Goal: Transaction & Acquisition: Obtain resource

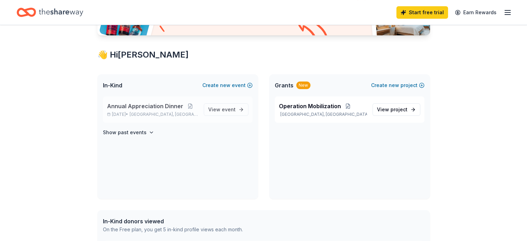
scroll to position [104, 0]
click at [141, 103] on span "Annual Appreciation Dinner" at bounding box center [145, 106] width 76 height 8
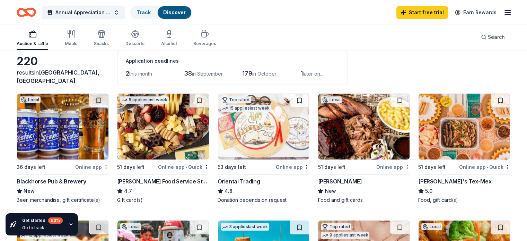
scroll to position [35, 0]
click at [364, 126] on img at bounding box center [363, 126] width 91 height 66
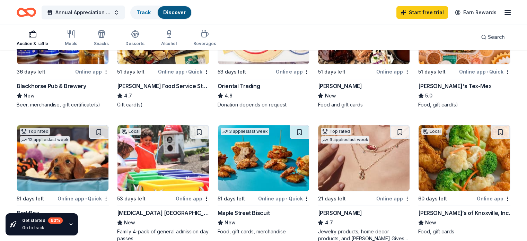
scroll to position [131, 0]
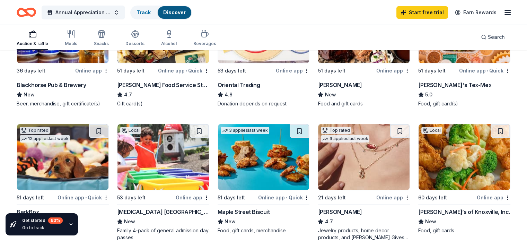
click at [258, 153] on img at bounding box center [263, 157] width 91 height 66
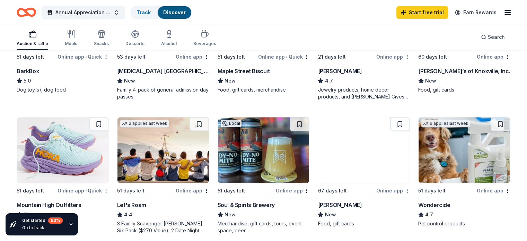
scroll to position [272, 0]
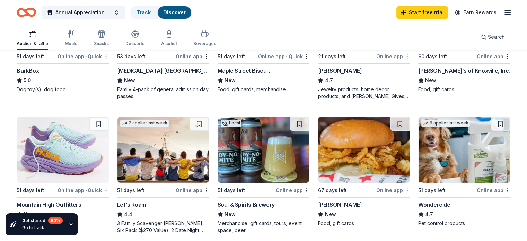
click at [74, 140] on img at bounding box center [62, 150] width 91 height 66
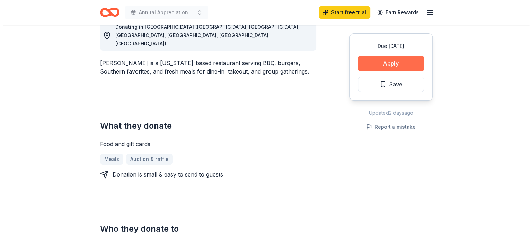
scroll to position [208, 0]
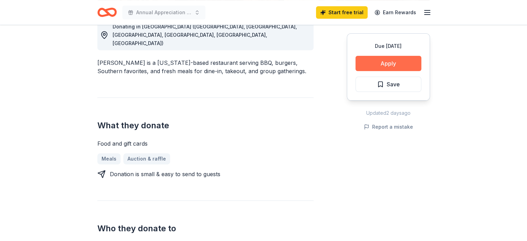
click at [392, 61] on button "Apply" at bounding box center [388, 63] width 66 height 15
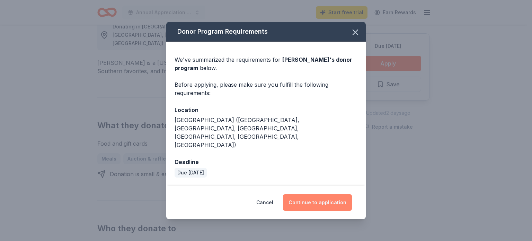
click at [325, 199] on button "Continue to application" at bounding box center [317, 202] width 69 height 17
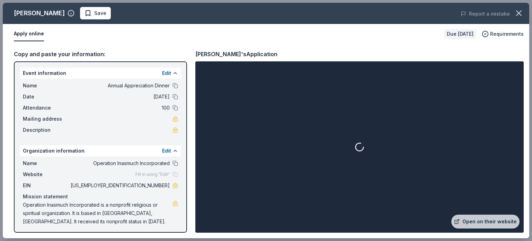
scroll to position [2, 0]
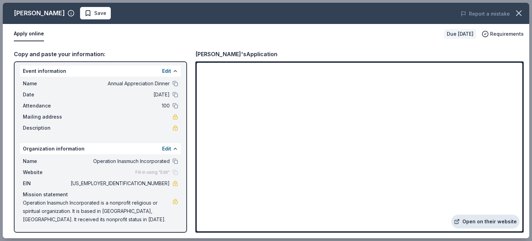
click at [493, 220] on link "Open on their website" at bounding box center [485, 221] width 68 height 14
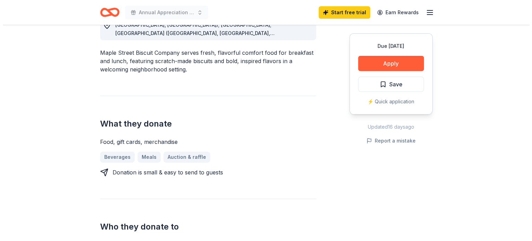
scroll to position [218, 0]
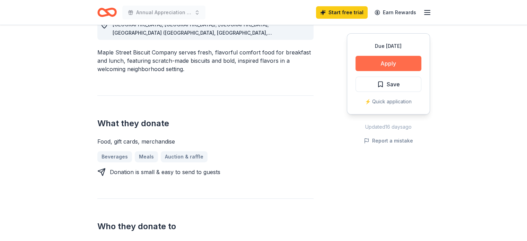
click at [390, 63] on button "Apply" at bounding box center [388, 63] width 66 height 15
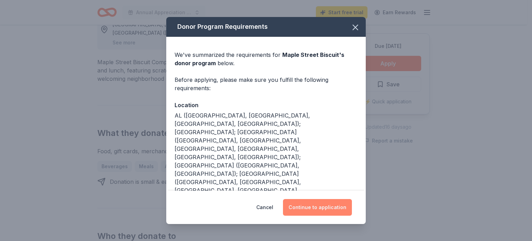
click at [320, 209] on button "Continue to application" at bounding box center [317, 207] width 69 height 17
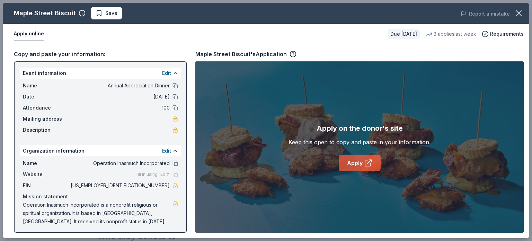
click at [365, 160] on icon at bounding box center [368, 163] width 8 height 8
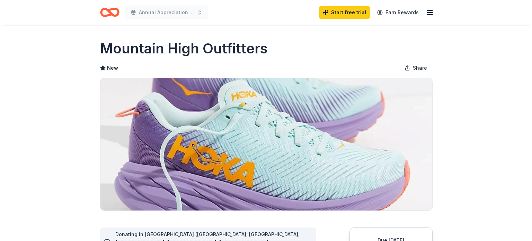
scroll to position [173, 0]
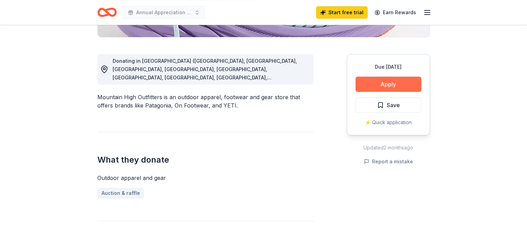
click at [383, 85] on button "Apply" at bounding box center [388, 84] width 66 height 15
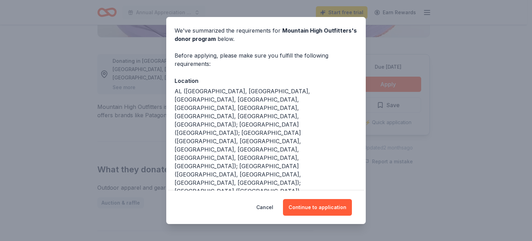
scroll to position [26, 0]
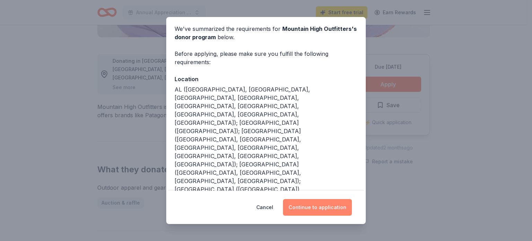
click at [337, 209] on button "Continue to application" at bounding box center [317, 207] width 69 height 17
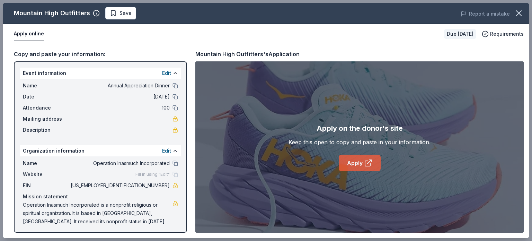
click at [355, 167] on link "Apply" at bounding box center [360, 163] width 42 height 17
